Goal: Task Accomplishment & Management: Manage account settings

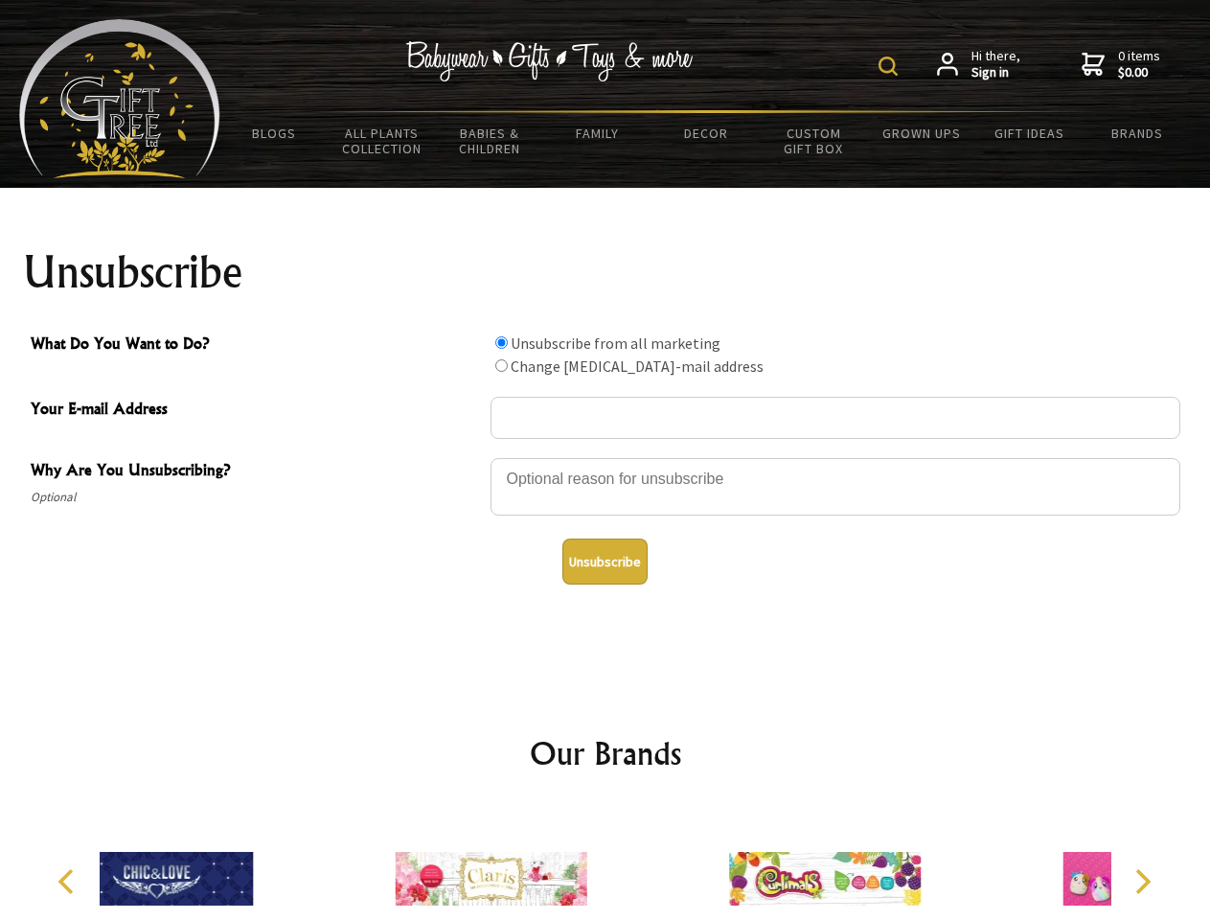
click at [891, 66] on img at bounding box center [887, 66] width 19 height 19
click at [605, 457] on div at bounding box center [836, 489] width 690 height 67
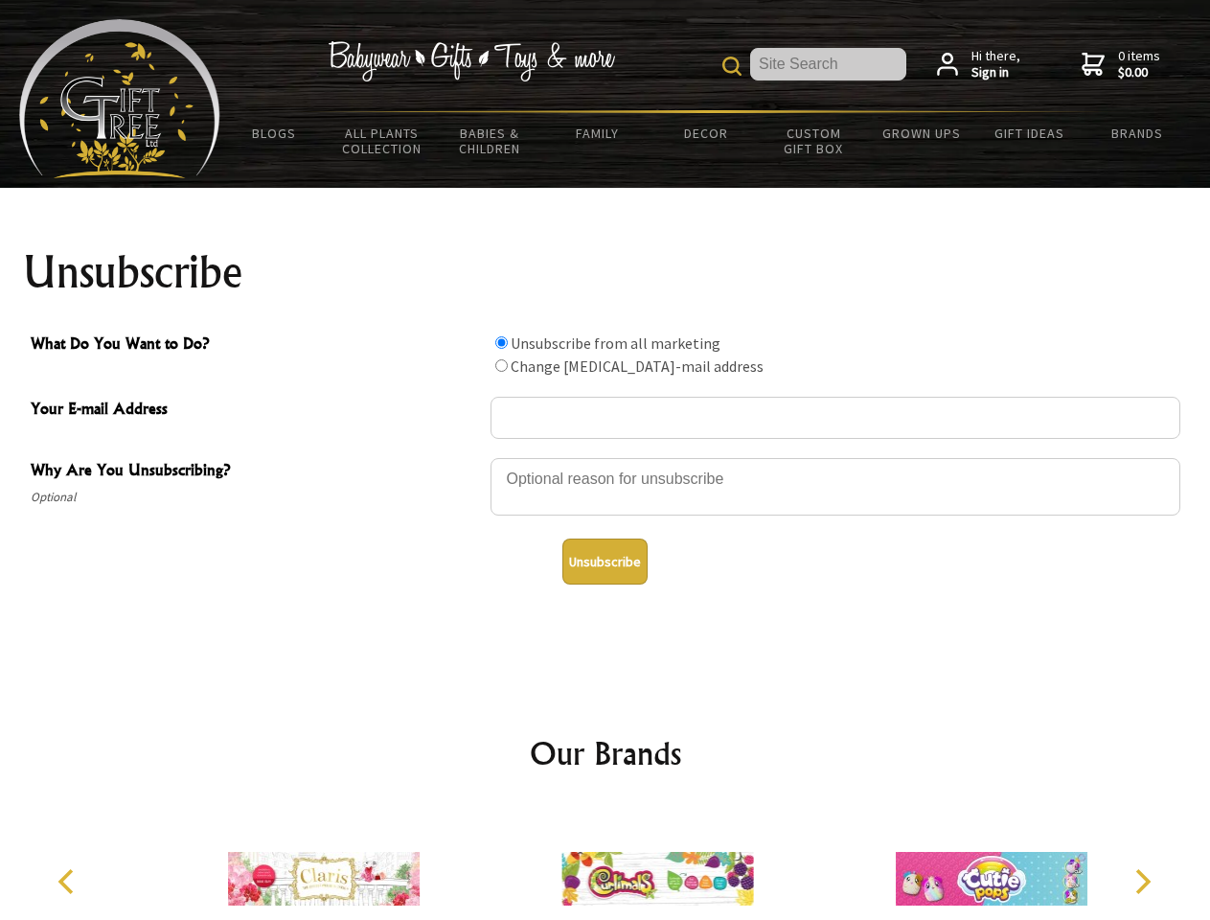
click at [501, 342] on input "What Do You Want to Do?" at bounding box center [501, 342] width 12 height 12
click at [501, 365] on input "What Do You Want to Do?" at bounding box center [501, 365] width 12 height 12
radio input "true"
click at [605, 561] on button "Unsubscribe" at bounding box center [604, 561] width 85 height 46
click at [605, 863] on img at bounding box center [657, 879] width 192 height 144
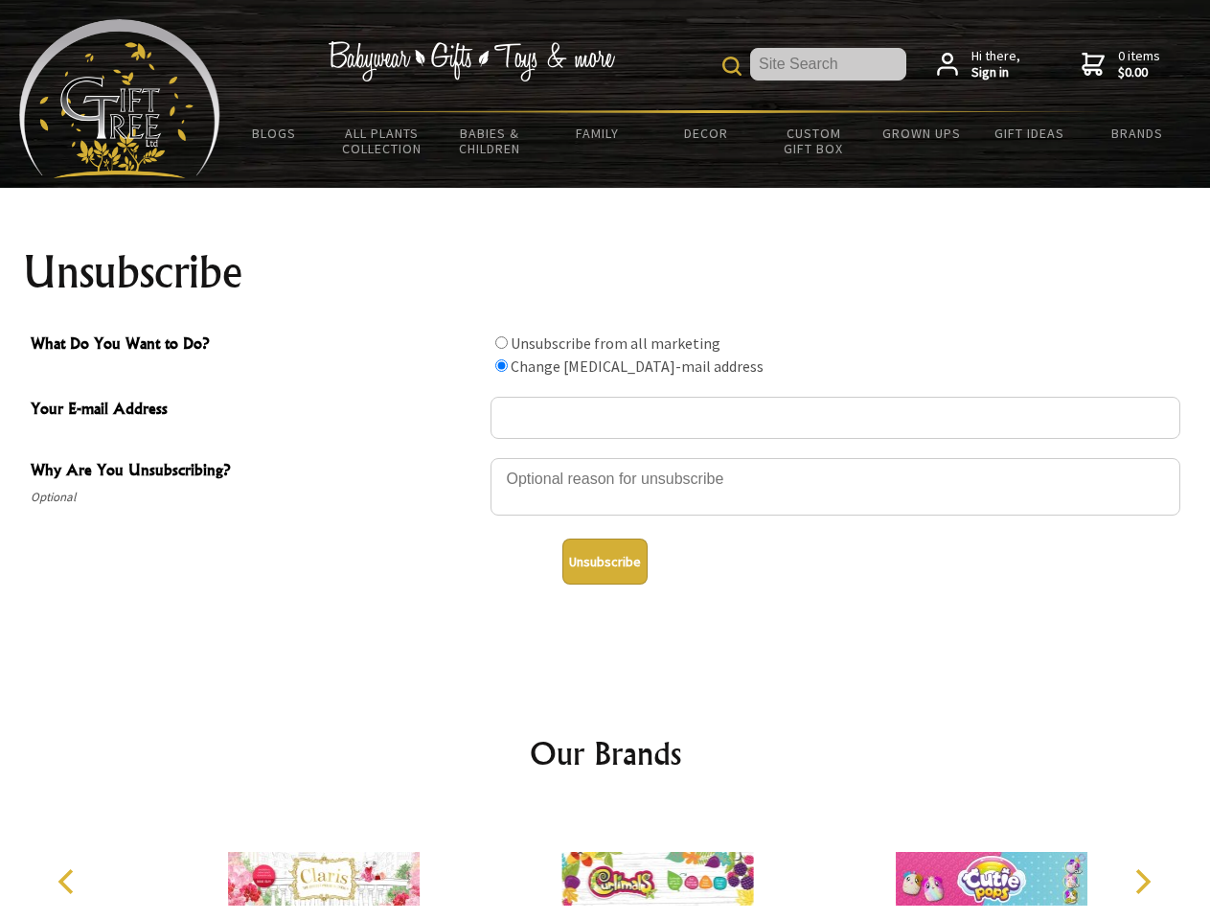
click at [69, 881] on icon "Previous" at bounding box center [68, 881] width 25 height 25
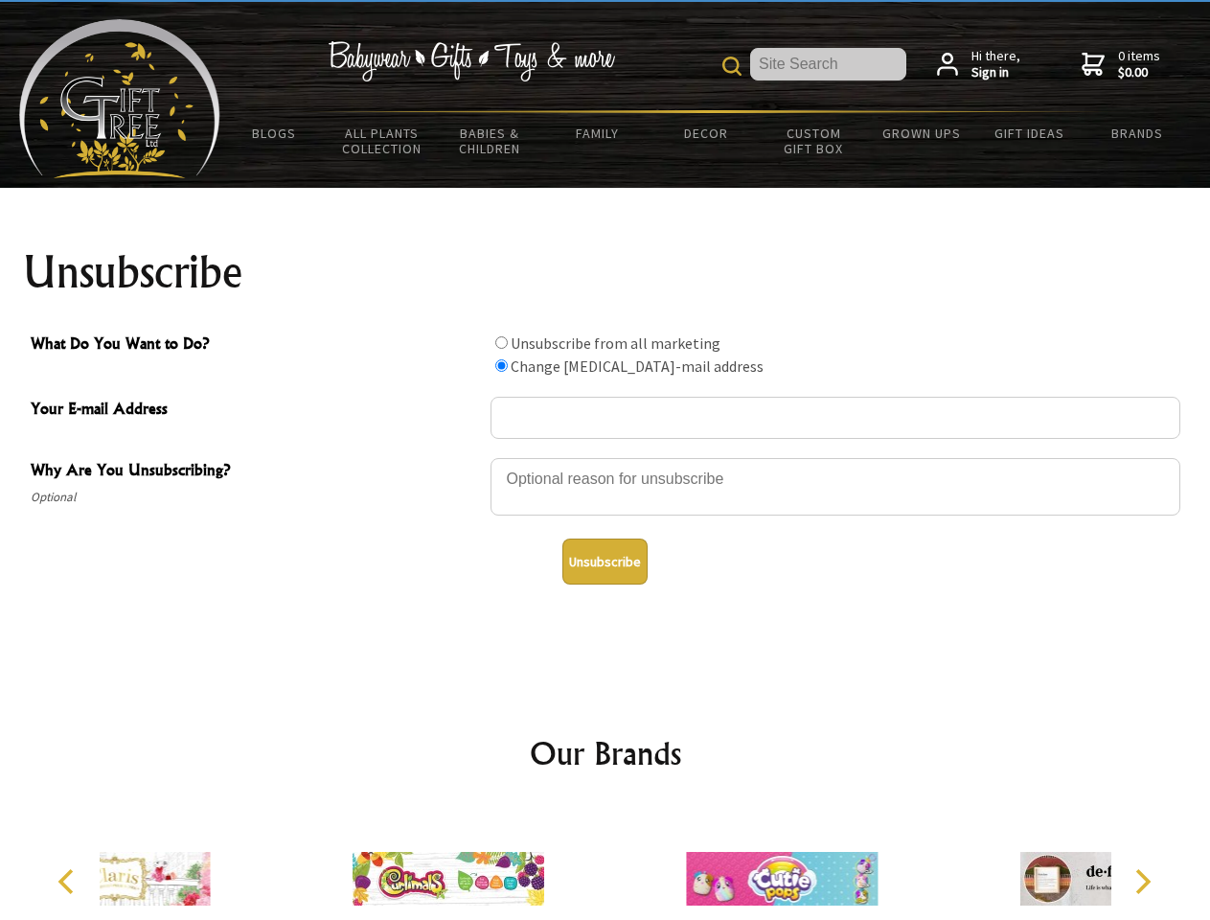
click at [1142, 881] on icon "Next" at bounding box center [1141, 881] width 25 height 25
